Goal: Complete application form

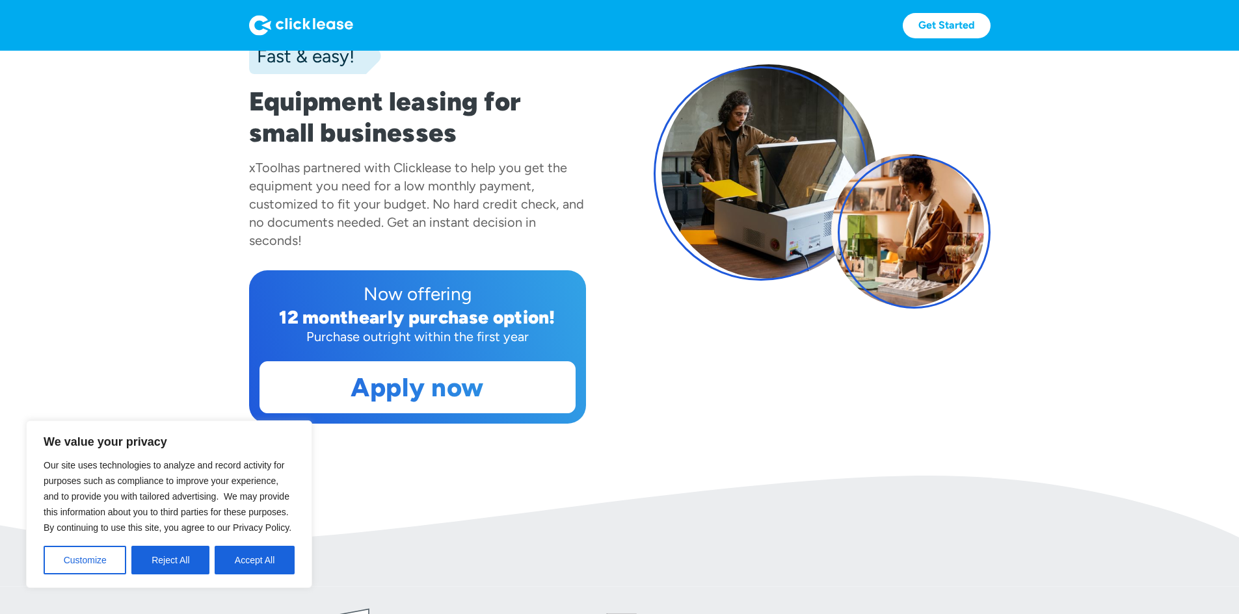
scroll to position [130, 0]
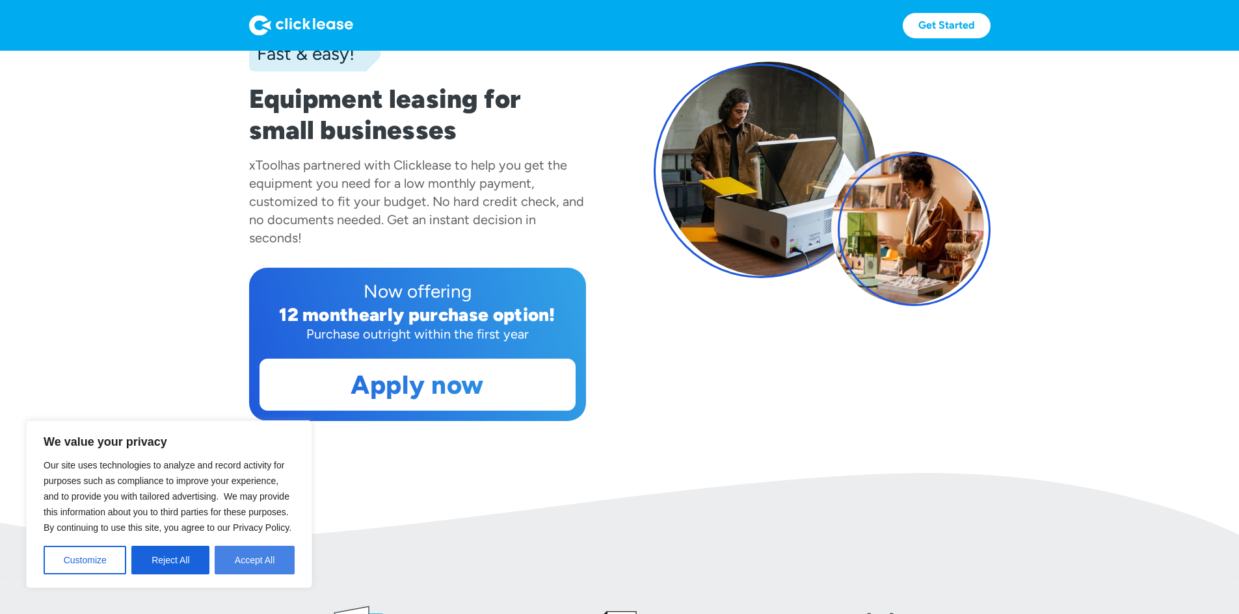
click at [237, 551] on button "Accept All" at bounding box center [255, 560] width 80 height 29
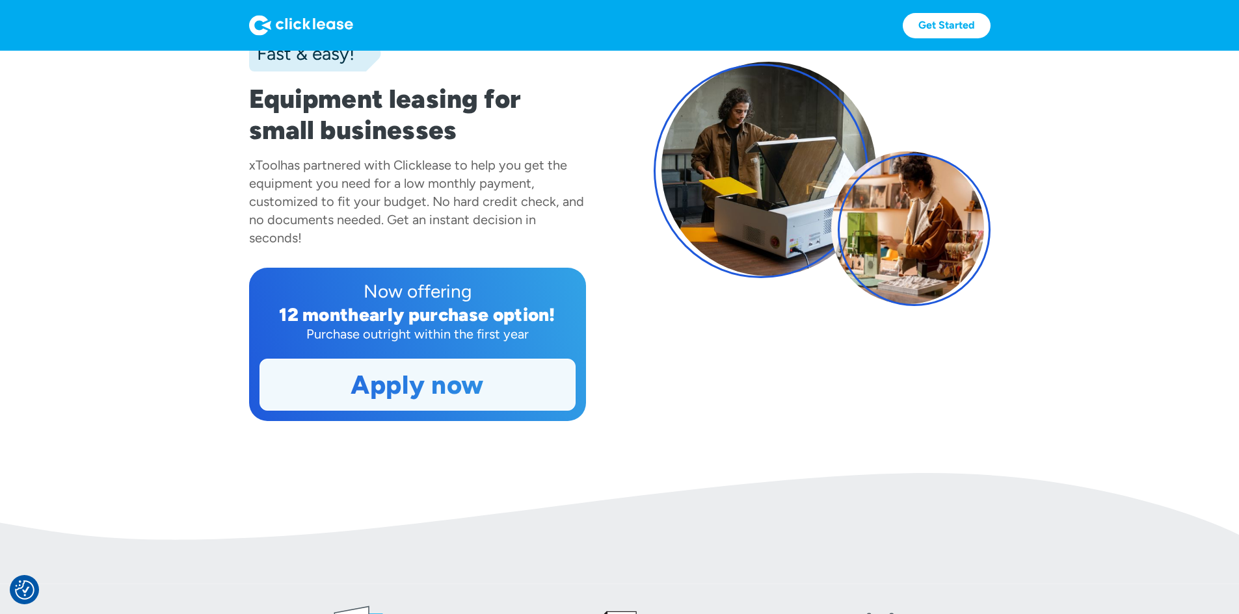
click at [380, 410] on link "Apply now" at bounding box center [417, 385] width 315 height 51
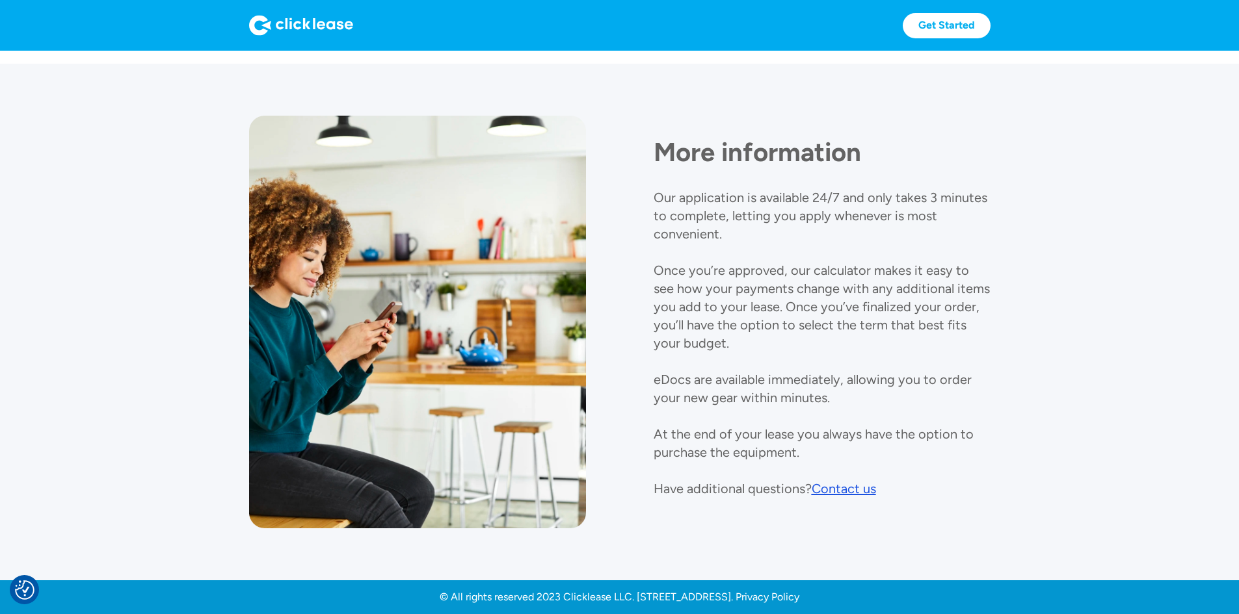
scroll to position [1529, 0]
